Goal: Information Seeking & Learning: Learn about a topic

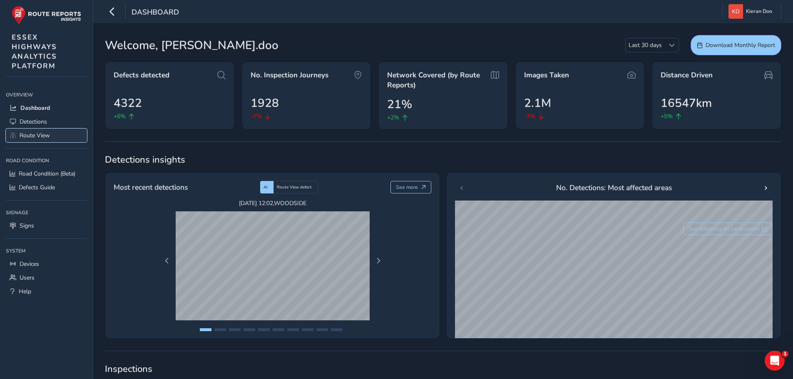
click at [23, 135] on span "Route View" at bounding box center [35, 136] width 30 height 8
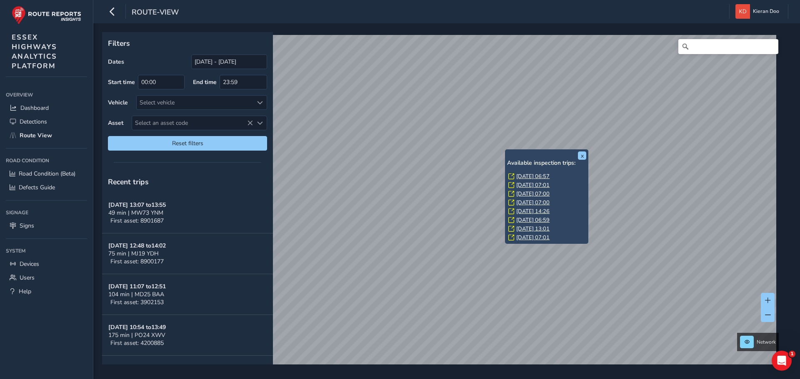
click at [526, 177] on link "[DATE] 06:57" at bounding box center [532, 176] width 33 height 7
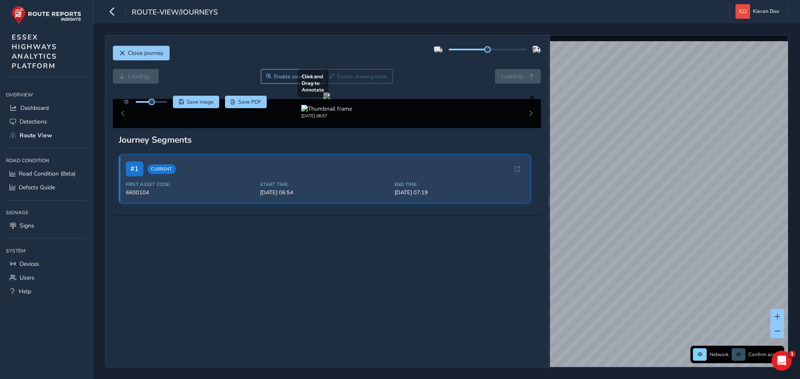
click at [330, 99] on div at bounding box center [326, 95] width 7 height 7
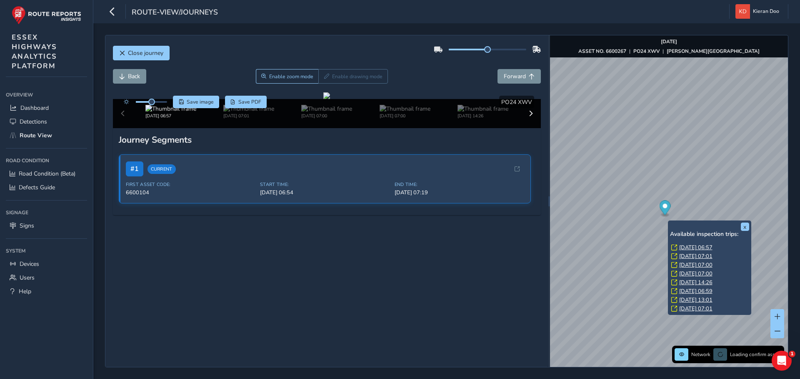
click at [695, 255] on link "[DATE] 07:01" at bounding box center [695, 256] width 33 height 7
click at [698, 281] on link "[DATE] 14:26" at bounding box center [695, 282] width 33 height 7
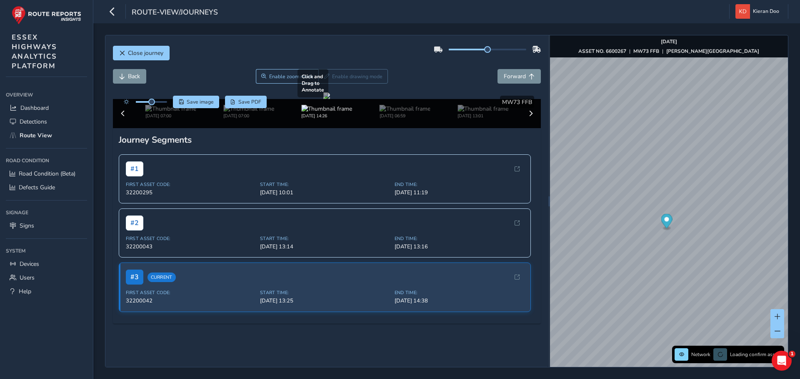
click at [330, 99] on div at bounding box center [326, 95] width 7 height 7
click at [112, 10] on icon "button" at bounding box center [112, 11] width 9 height 15
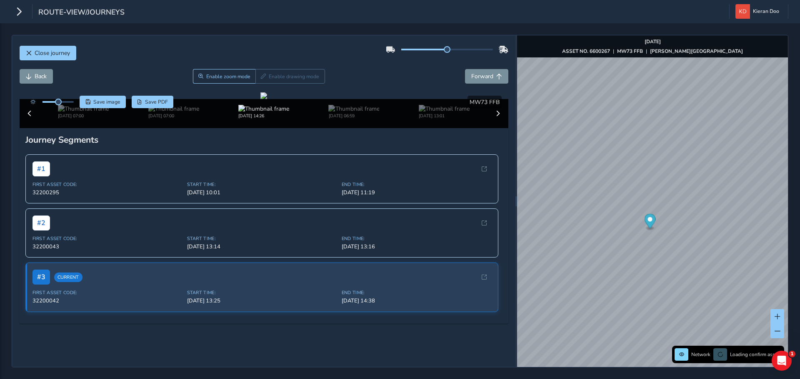
click at [516, 157] on div at bounding box center [516, 201] width 2 height 332
click at [515, 161] on div at bounding box center [516, 201] width 2 height 332
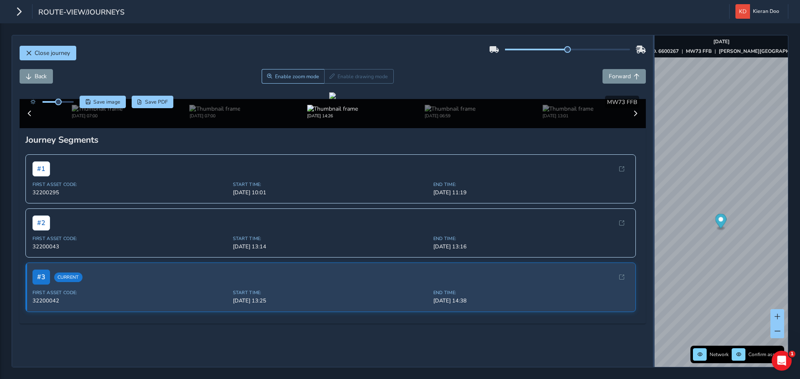
drag, startPoint x: 517, startPoint y: 162, endPoint x: 646, endPoint y: 167, distance: 129.2
click at [653, 167] on div at bounding box center [654, 201] width 2 height 332
click at [336, 99] on div at bounding box center [332, 95] width 7 height 7
